Goal: Transaction & Acquisition: Obtain resource

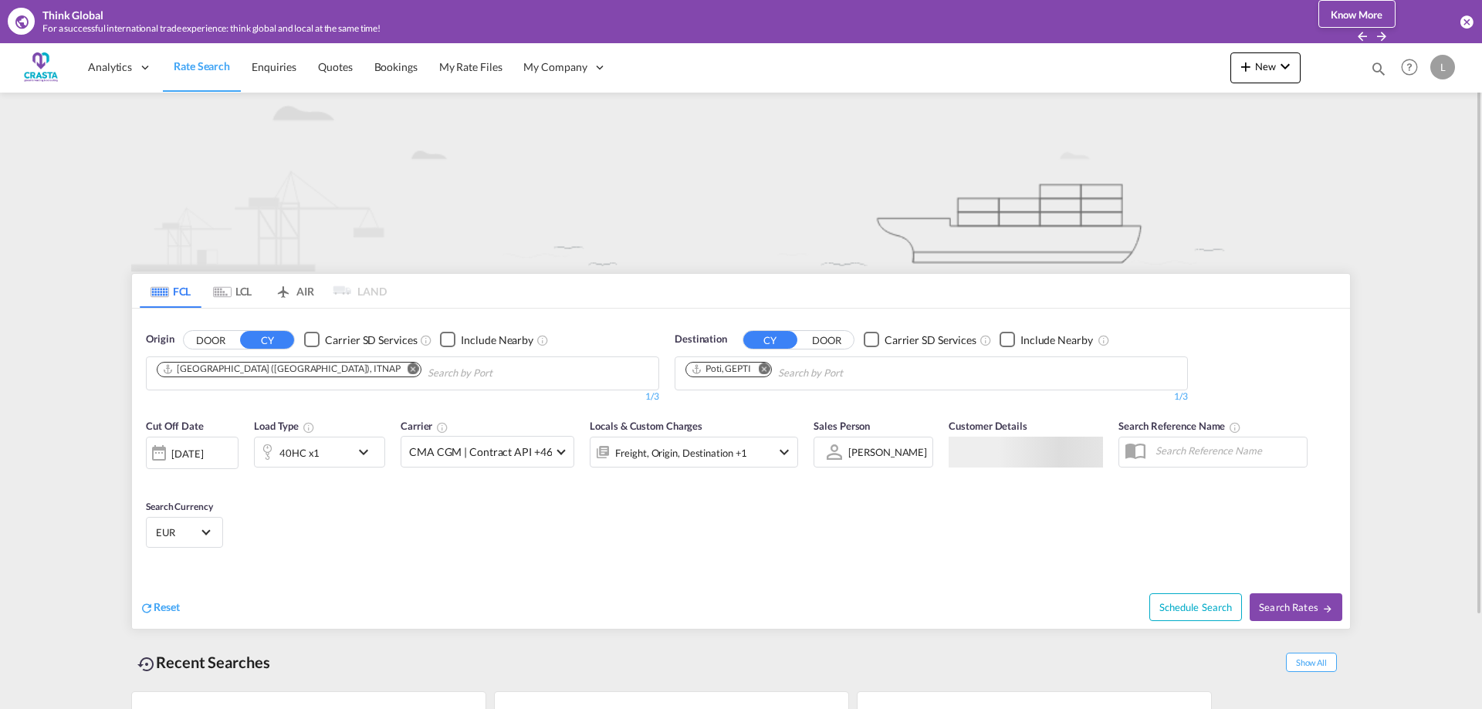
click at [408, 367] on md-icon "Remove" at bounding box center [414, 369] width 12 height 12
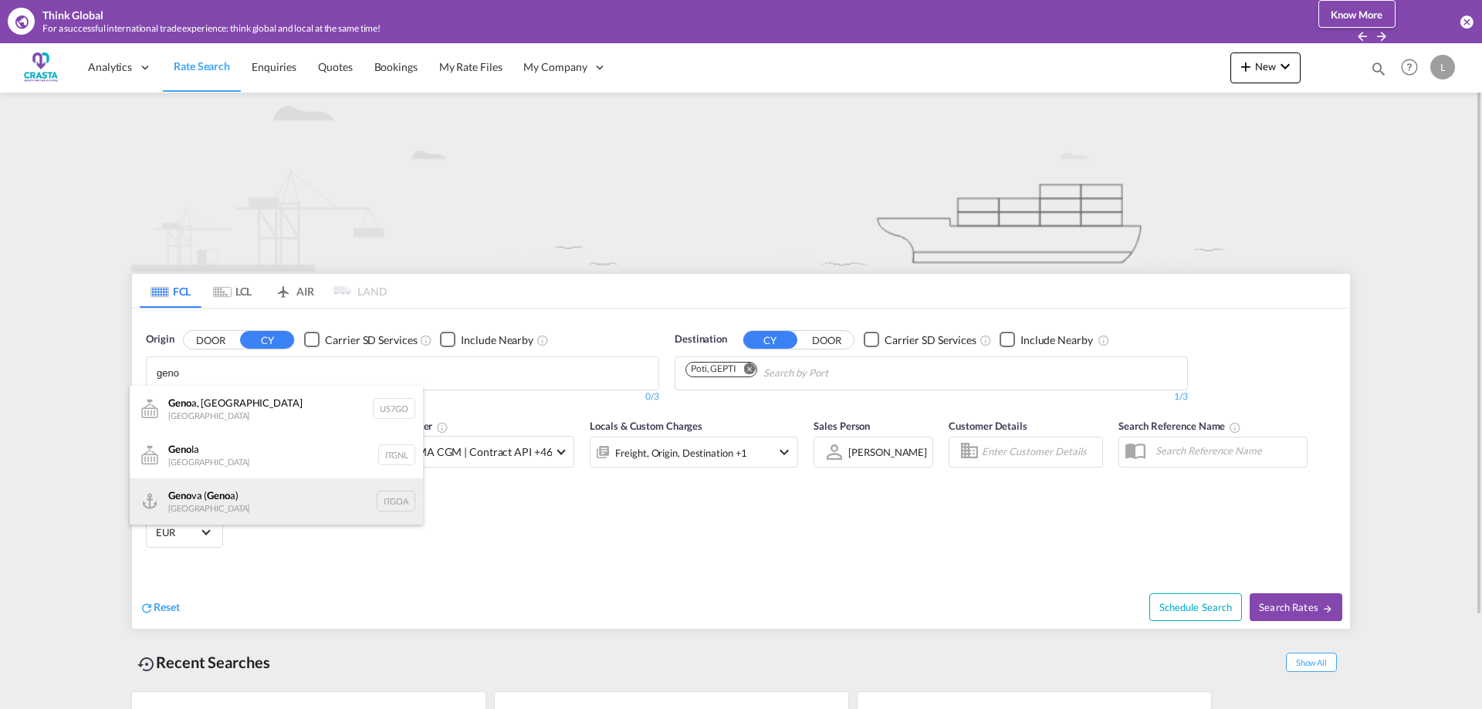
type input "geno"
click at [209, 499] on div "Geno va ( Geno a) [GEOGRAPHIC_DATA] ITGOA" at bounding box center [276, 502] width 293 height 46
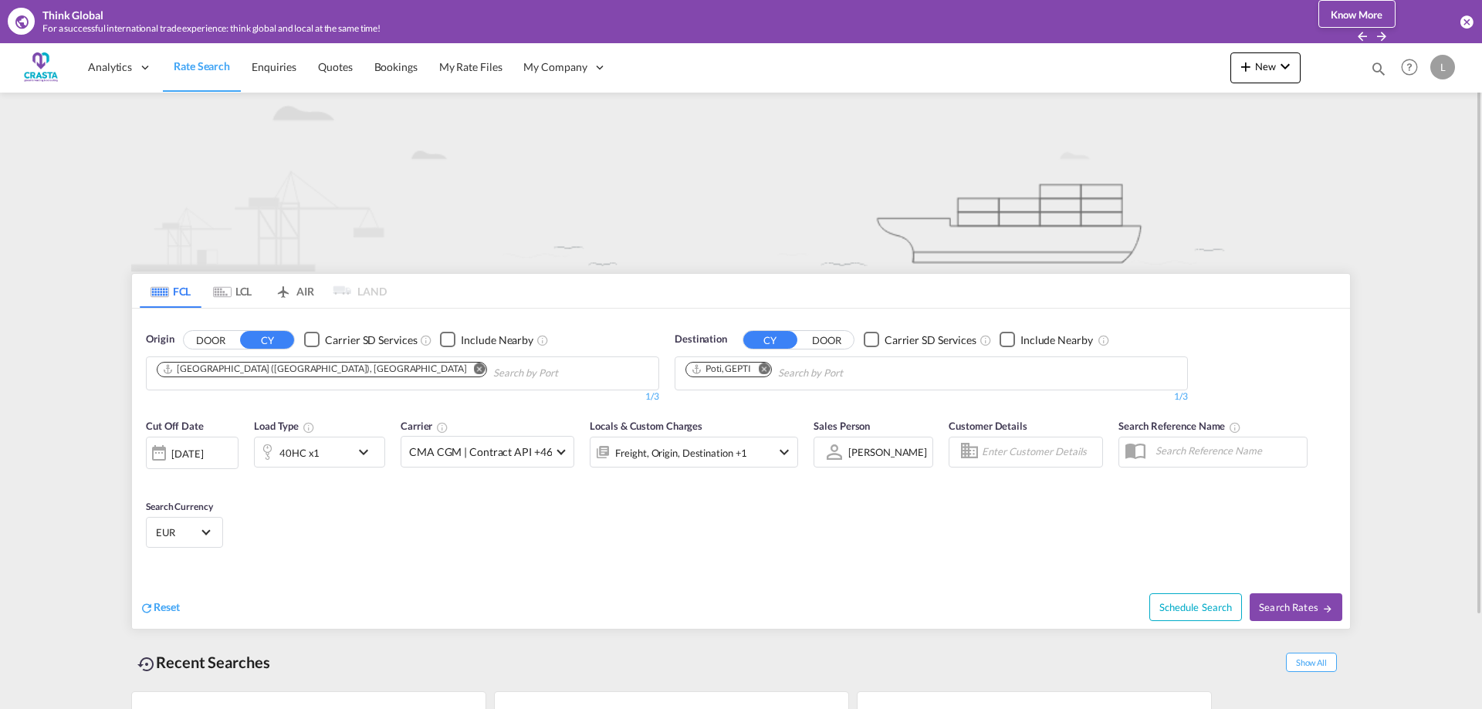
click at [767, 371] on md-icon "Remove" at bounding box center [764, 369] width 12 height 12
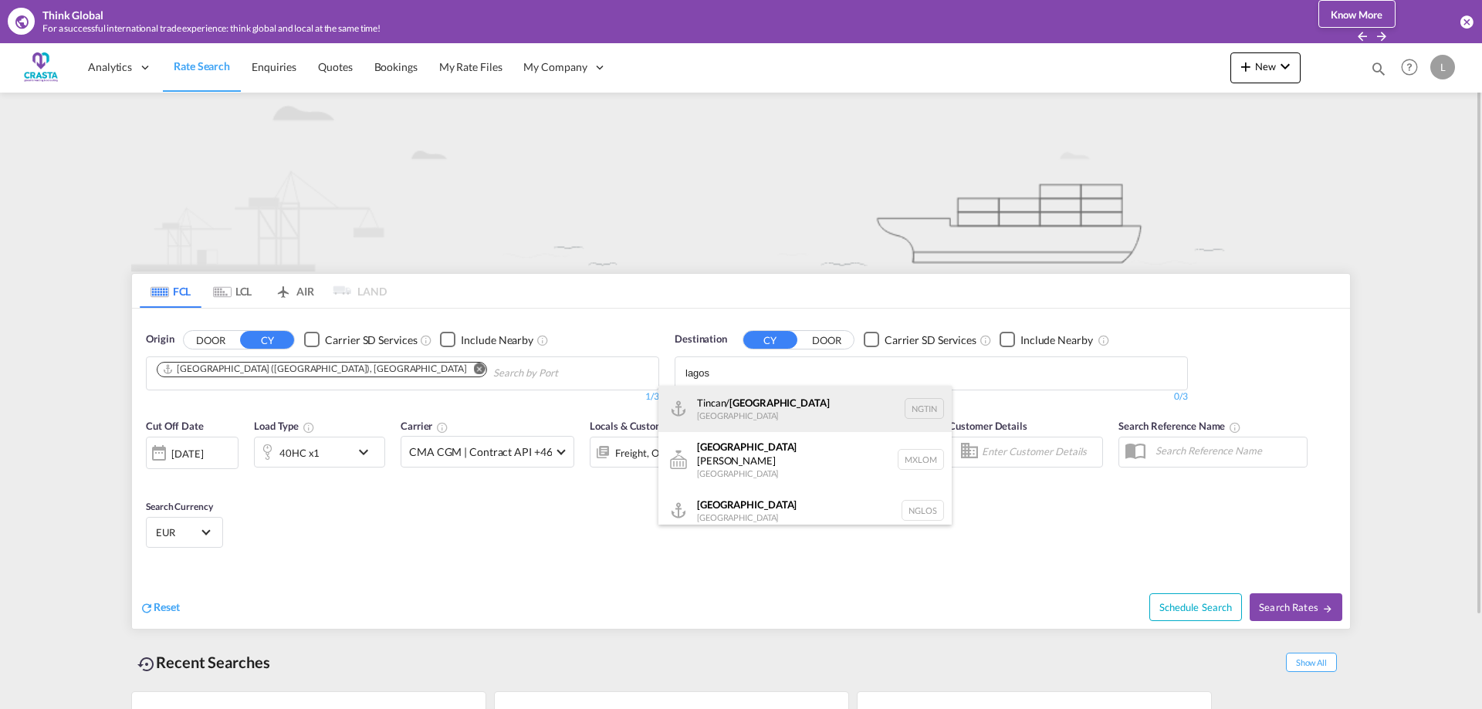
type input "lagos"
click at [742, 411] on div "Tincan/ [GEOGRAPHIC_DATA] [GEOGRAPHIC_DATA] NGTIN" at bounding box center [804, 409] width 293 height 46
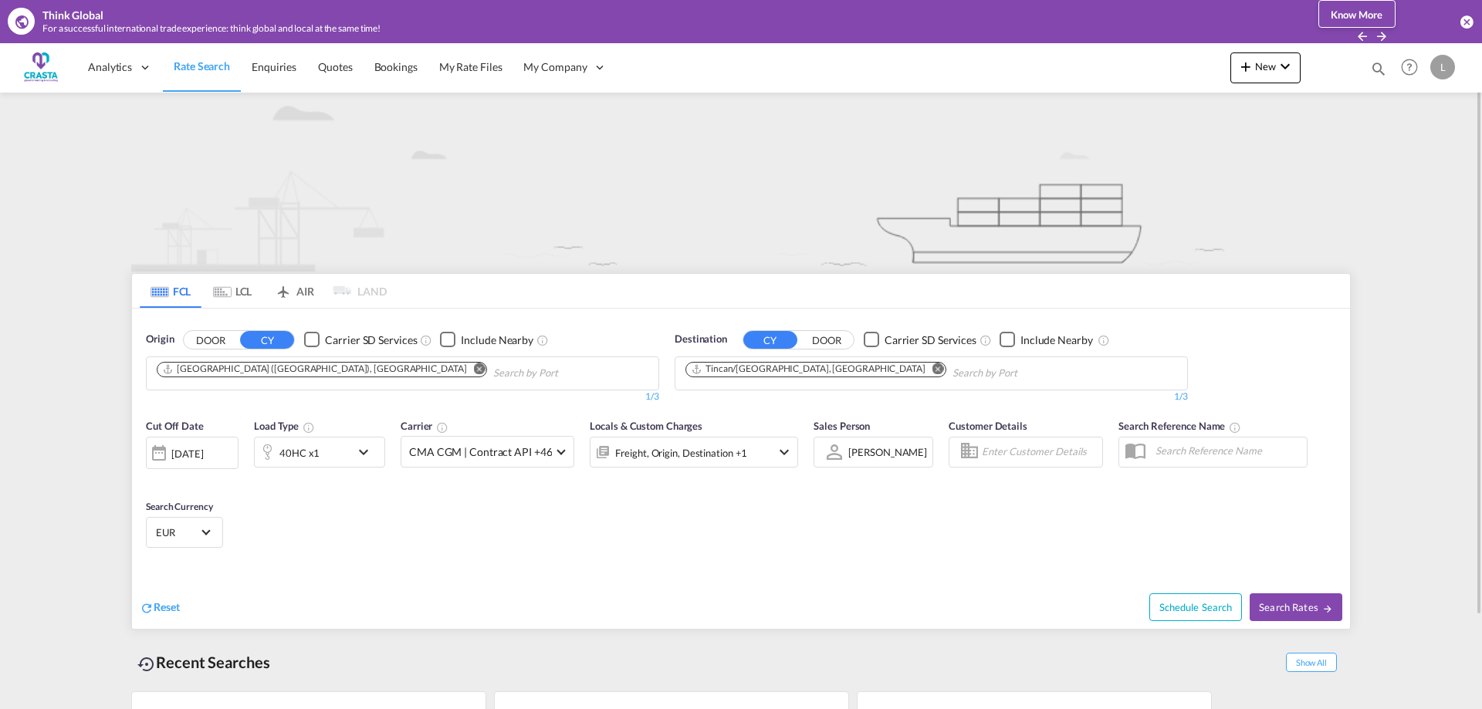
click at [356, 449] on md-icon "icon-chevron-down" at bounding box center [367, 452] width 26 height 19
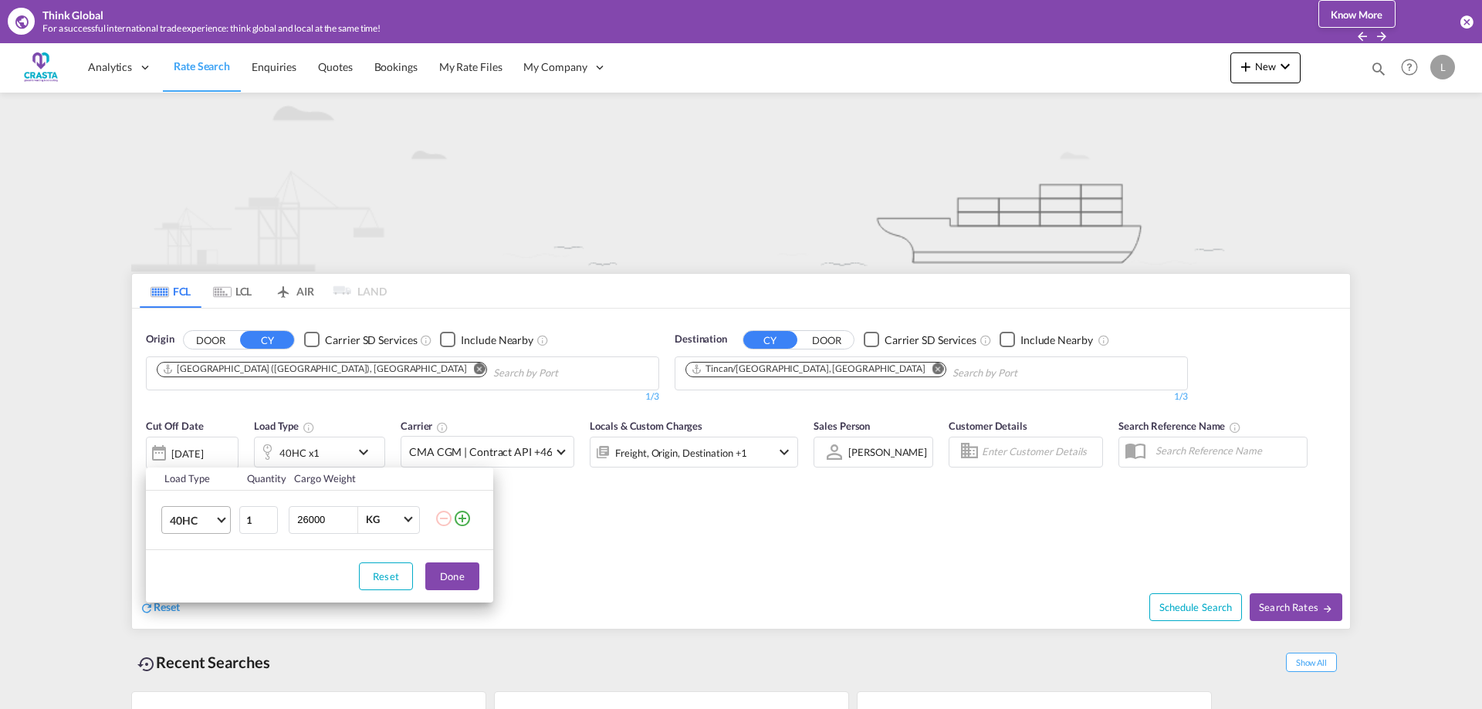
click at [193, 521] on span "40HC" at bounding box center [192, 520] width 45 height 15
click at [184, 449] on div "20GP" at bounding box center [183, 445] width 27 height 15
click at [457, 571] on button "Done" at bounding box center [452, 577] width 54 height 28
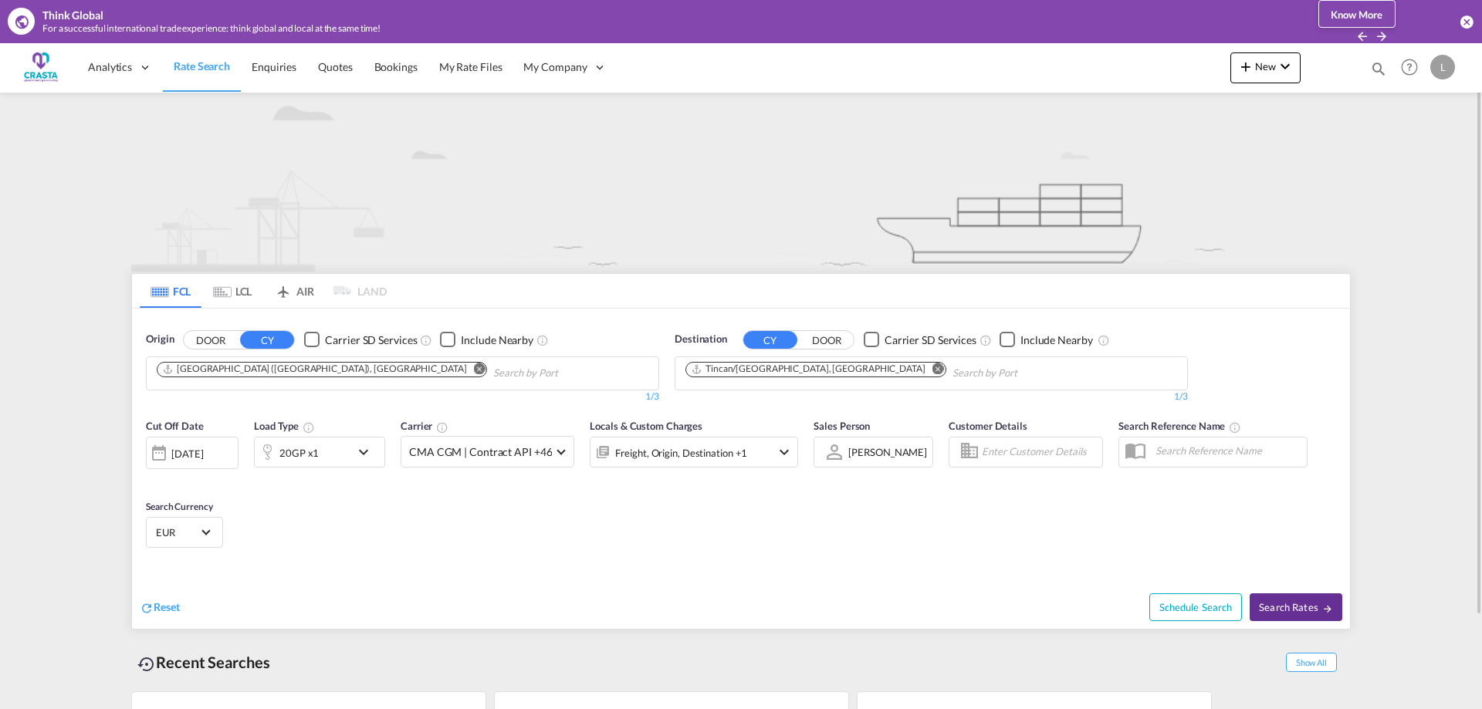
click at [1302, 612] on span "Search Rates" at bounding box center [1296, 607] width 74 height 12
type input "ITGOA to NGTIN / [DATE]"
